Goal: Task Accomplishment & Management: Use online tool/utility

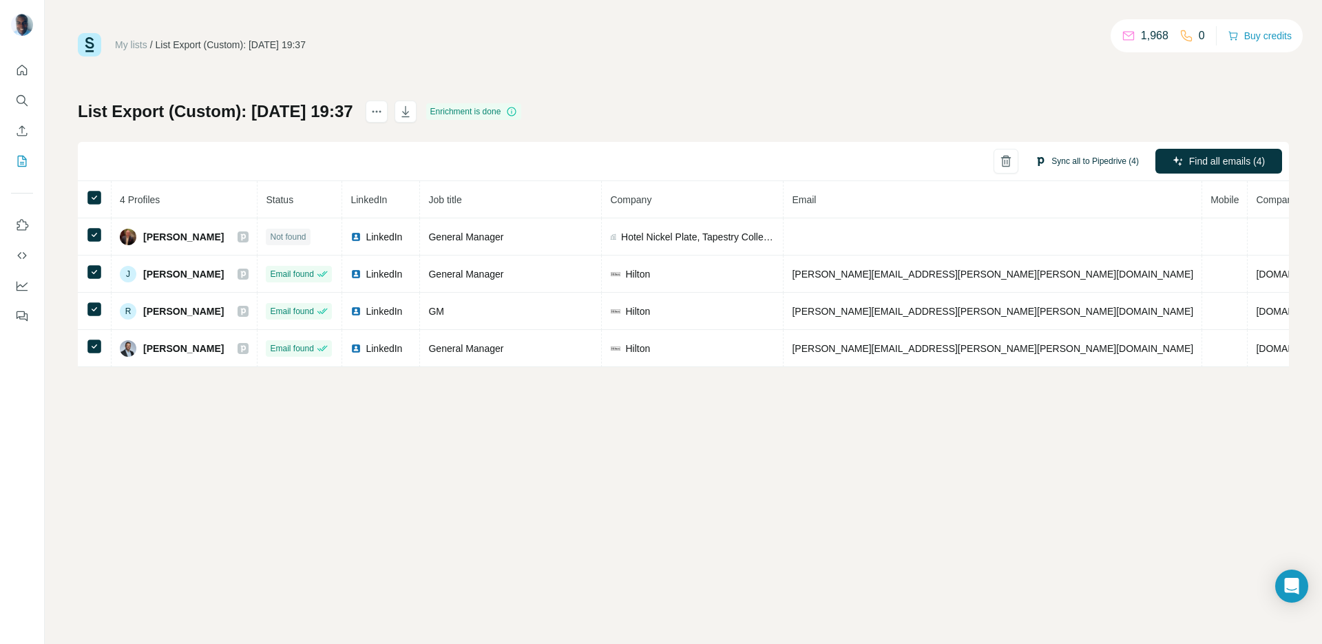
click at [1092, 160] on button "Sync all to Pipedrive (4)" at bounding box center [1086, 161] width 123 height 21
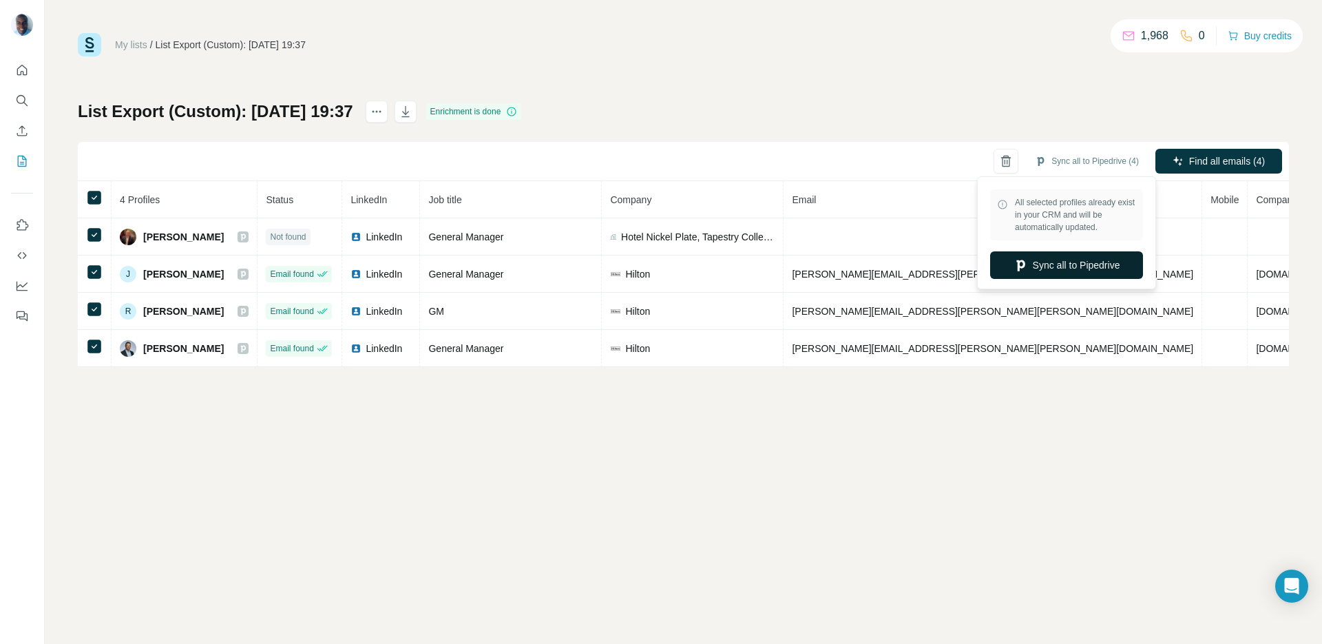
click at [1057, 264] on button "Sync all to Pipedrive" at bounding box center [1066, 265] width 153 height 28
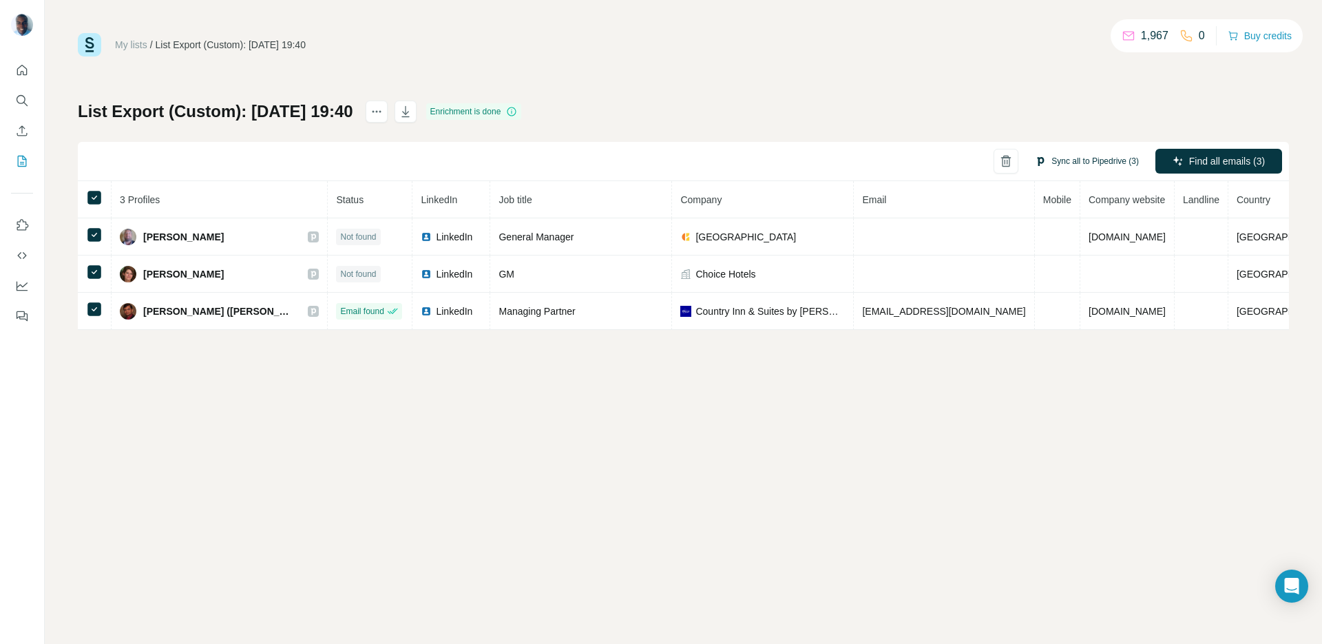
click at [1087, 160] on button "Sync all to Pipedrive (3)" at bounding box center [1086, 161] width 123 height 21
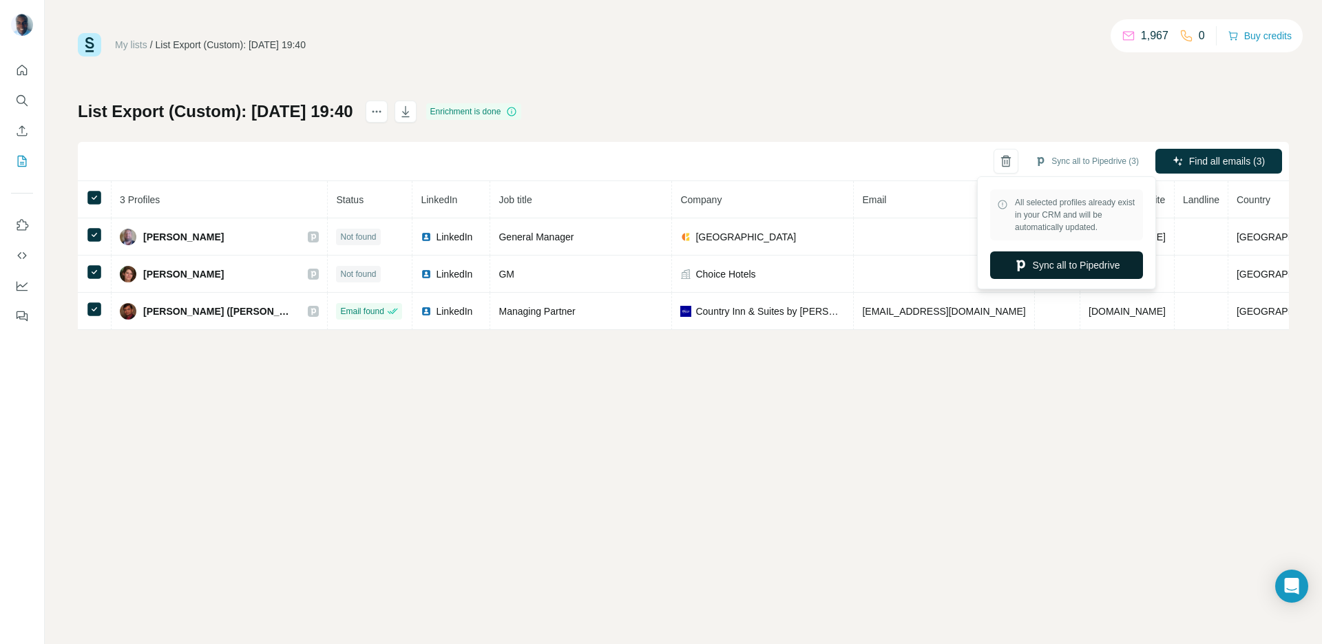
click at [1089, 264] on button "Sync all to Pipedrive" at bounding box center [1066, 265] width 153 height 28
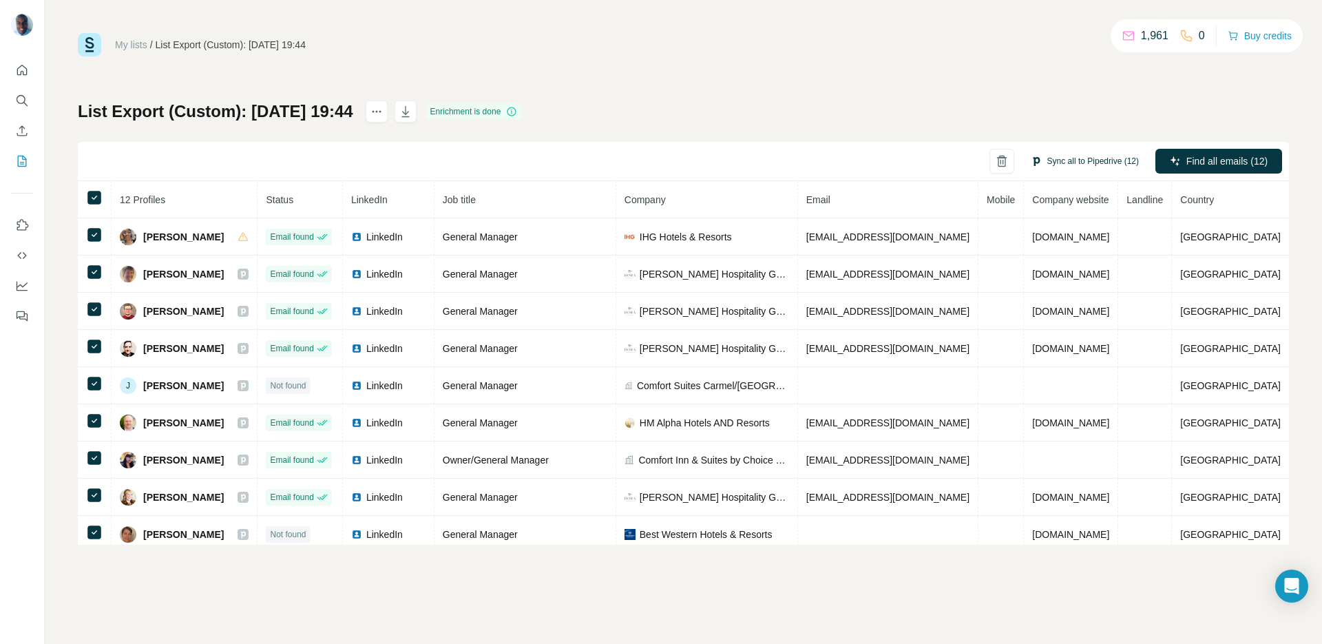
click at [1072, 159] on button "Sync all to Pipedrive (12)" at bounding box center [1084, 161] width 127 height 21
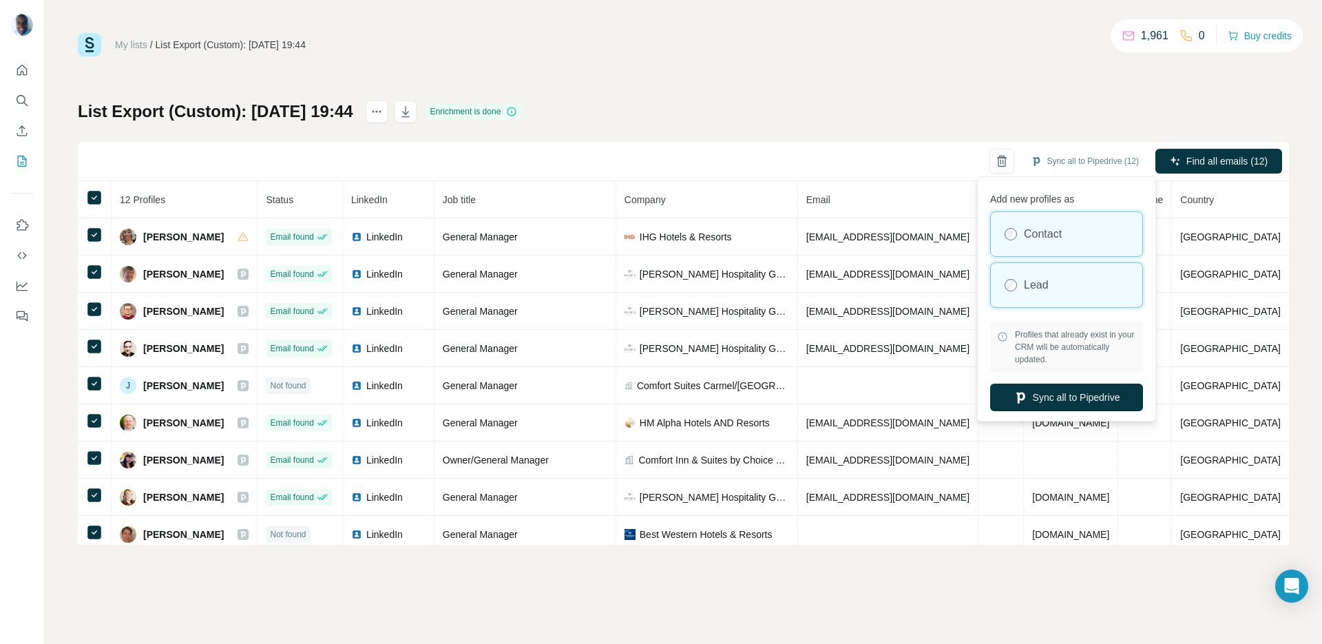
click at [1030, 287] on label "Lead" at bounding box center [1036, 285] width 25 height 17
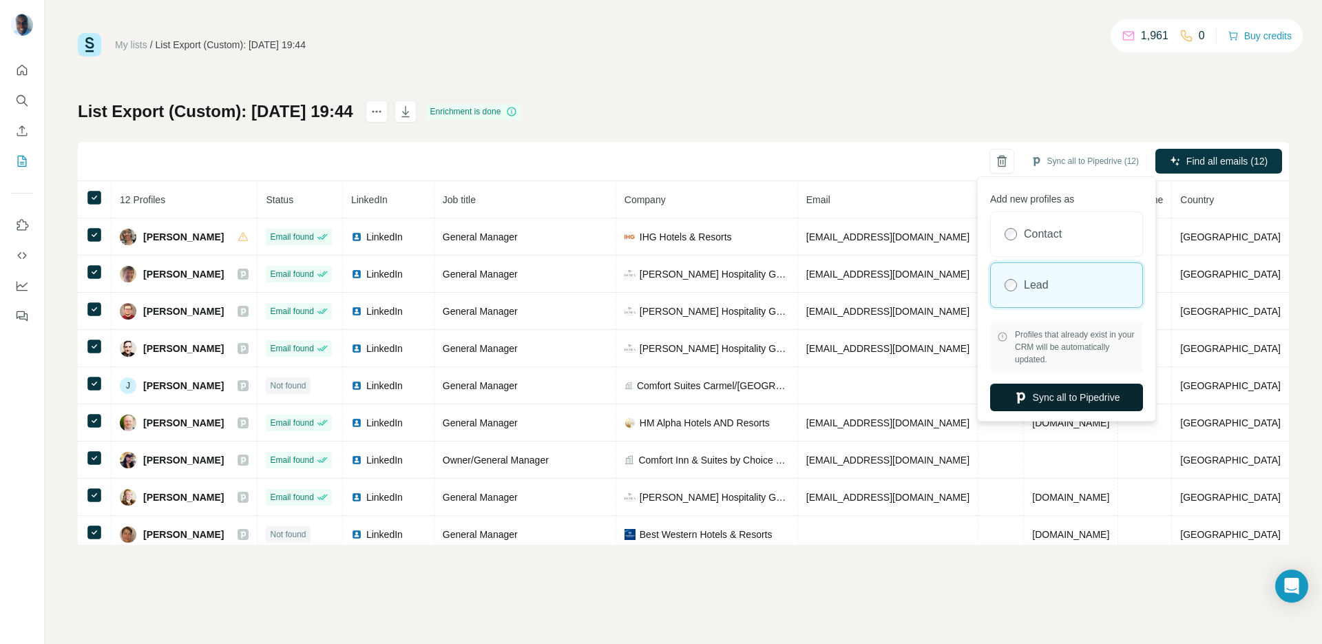
click at [1053, 399] on button "Sync all to Pipedrive" at bounding box center [1066, 397] width 153 height 28
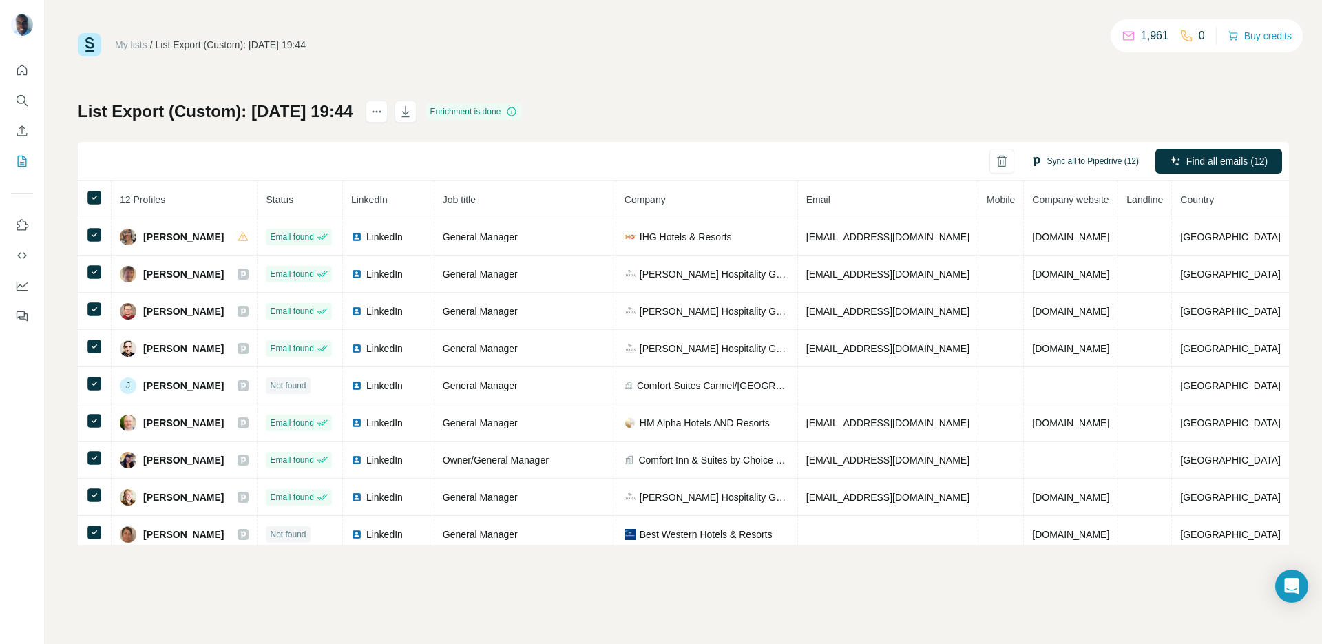
click at [1101, 154] on button "Sync all to Pipedrive (12)" at bounding box center [1084, 161] width 127 height 21
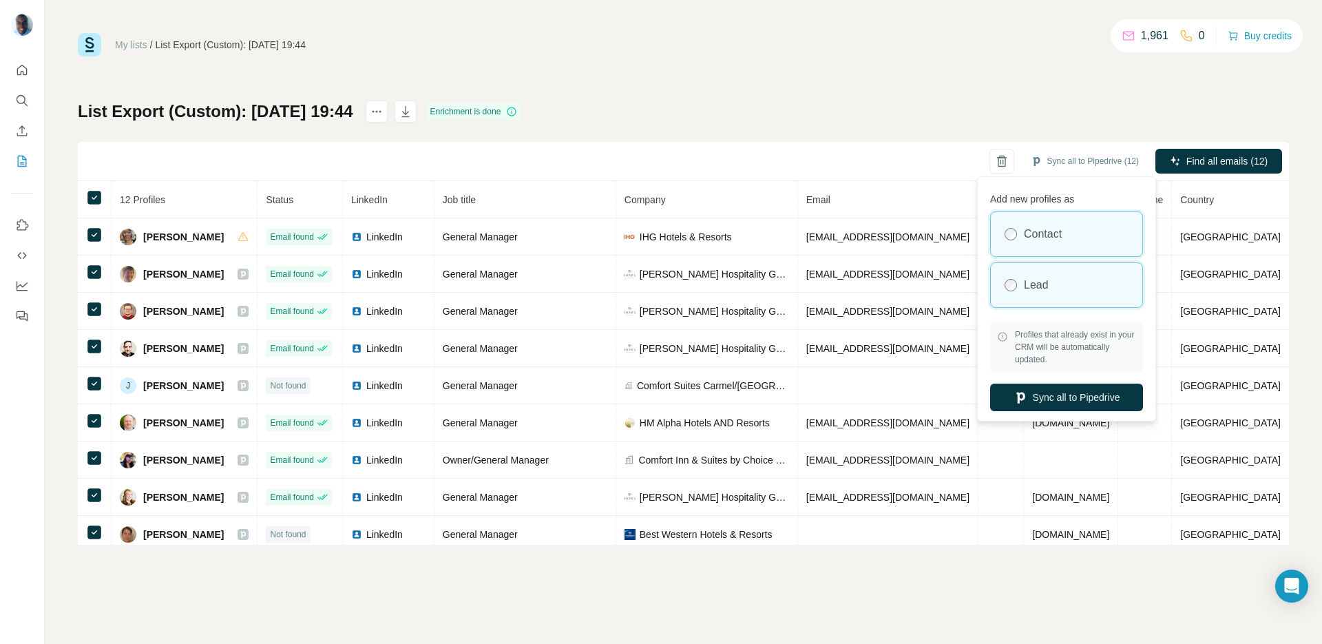
click at [1066, 277] on div "Lead" at bounding box center [1066, 285] width 151 height 44
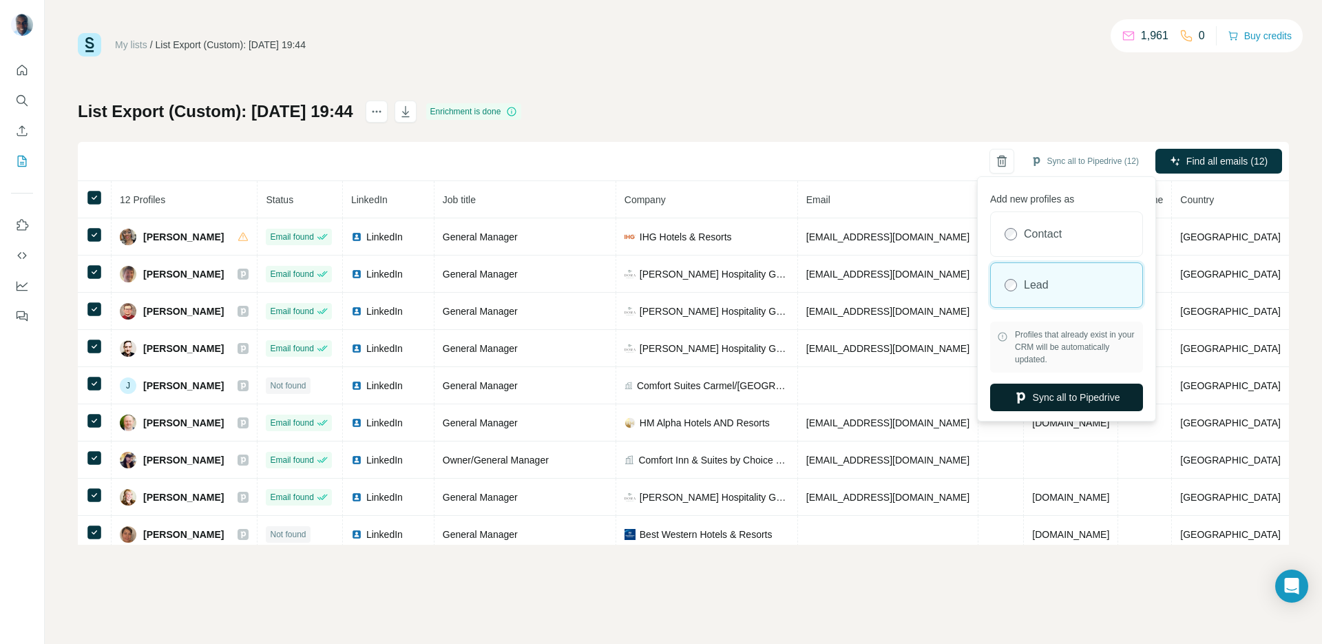
click at [1073, 392] on button "Sync all to Pipedrive" at bounding box center [1066, 397] width 153 height 28
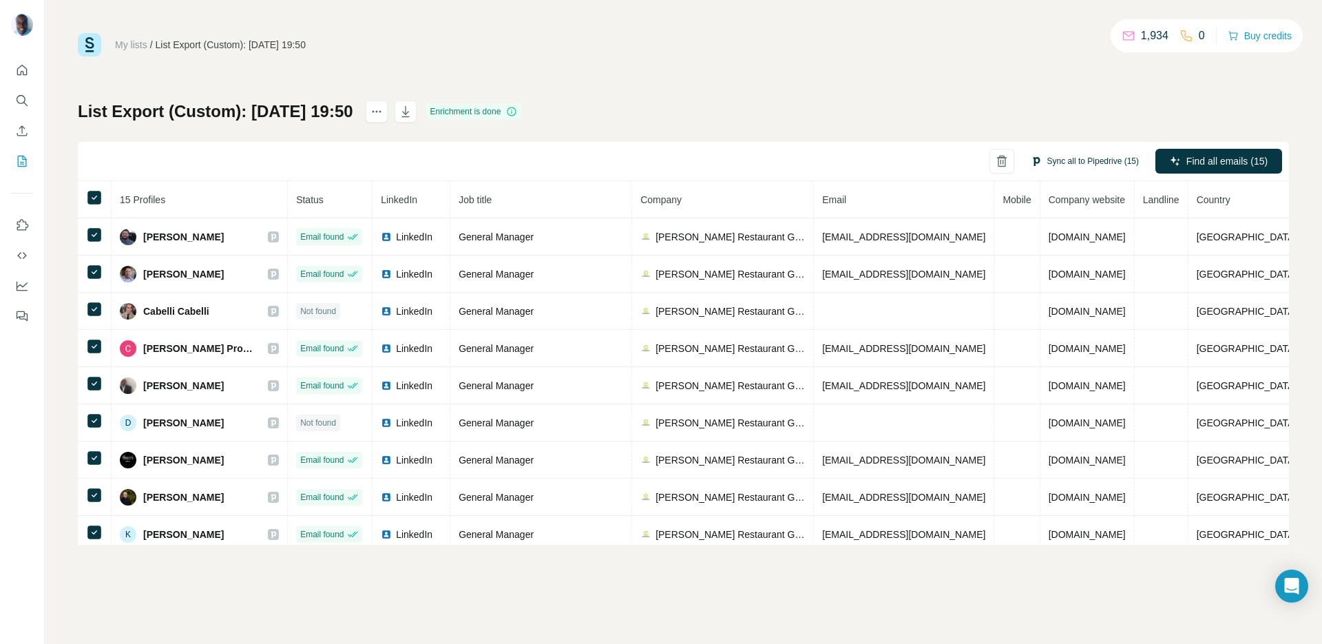
click at [1059, 167] on button "Sync all to Pipedrive (15)" at bounding box center [1084, 161] width 127 height 21
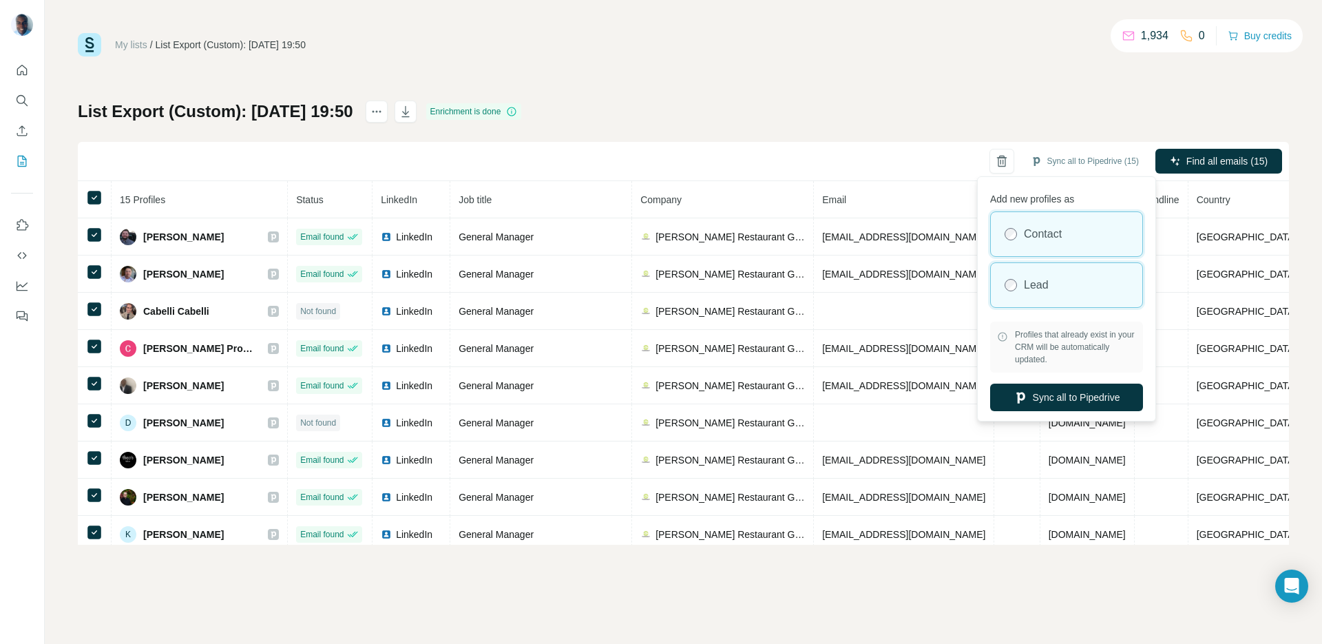
click at [1082, 278] on div "Lead" at bounding box center [1066, 285] width 151 height 44
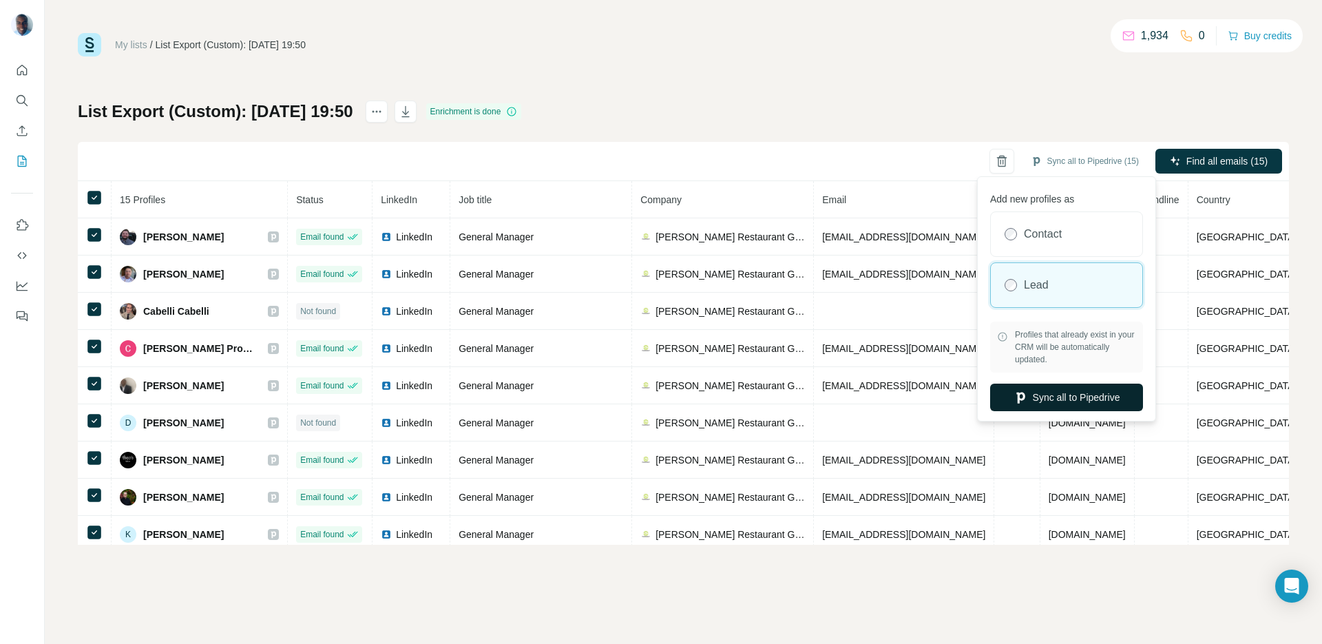
click at [1079, 392] on button "Sync all to Pipedrive" at bounding box center [1066, 397] width 153 height 28
